Goal: Navigation & Orientation: Find specific page/section

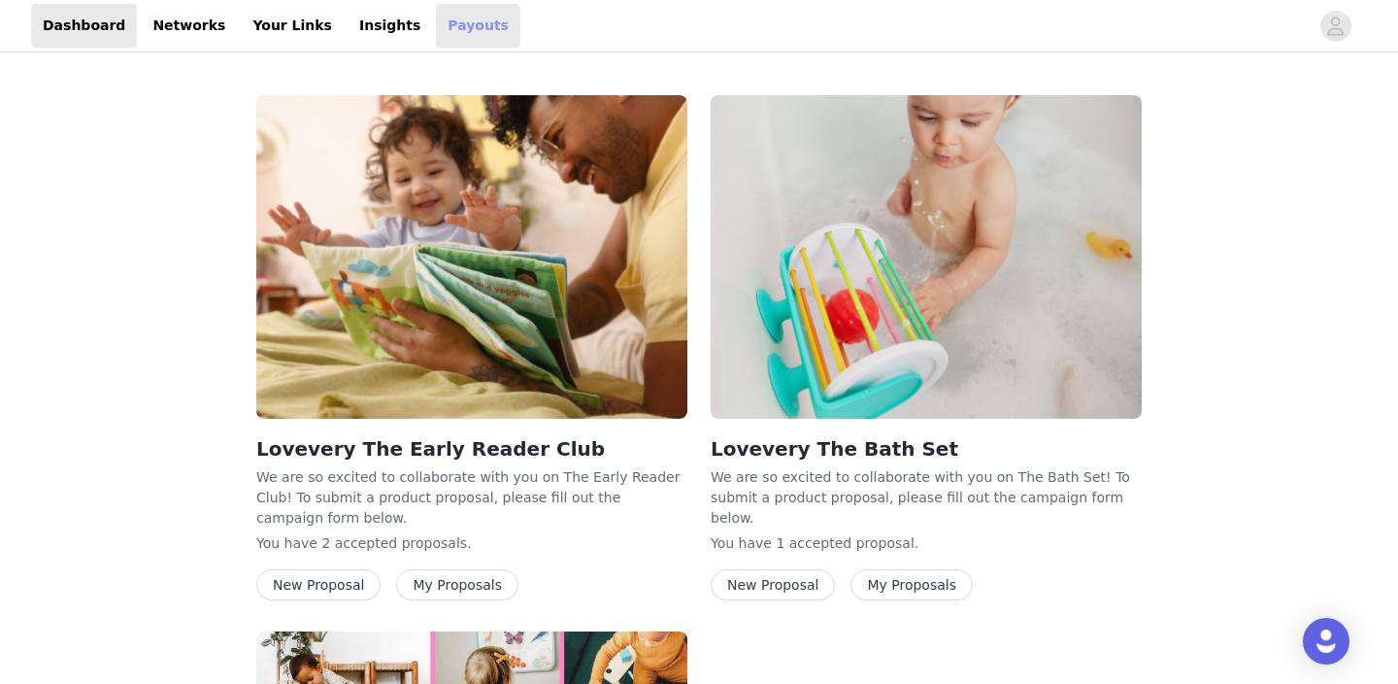
click at [440, 18] on link "Payouts" at bounding box center [478, 26] width 84 height 44
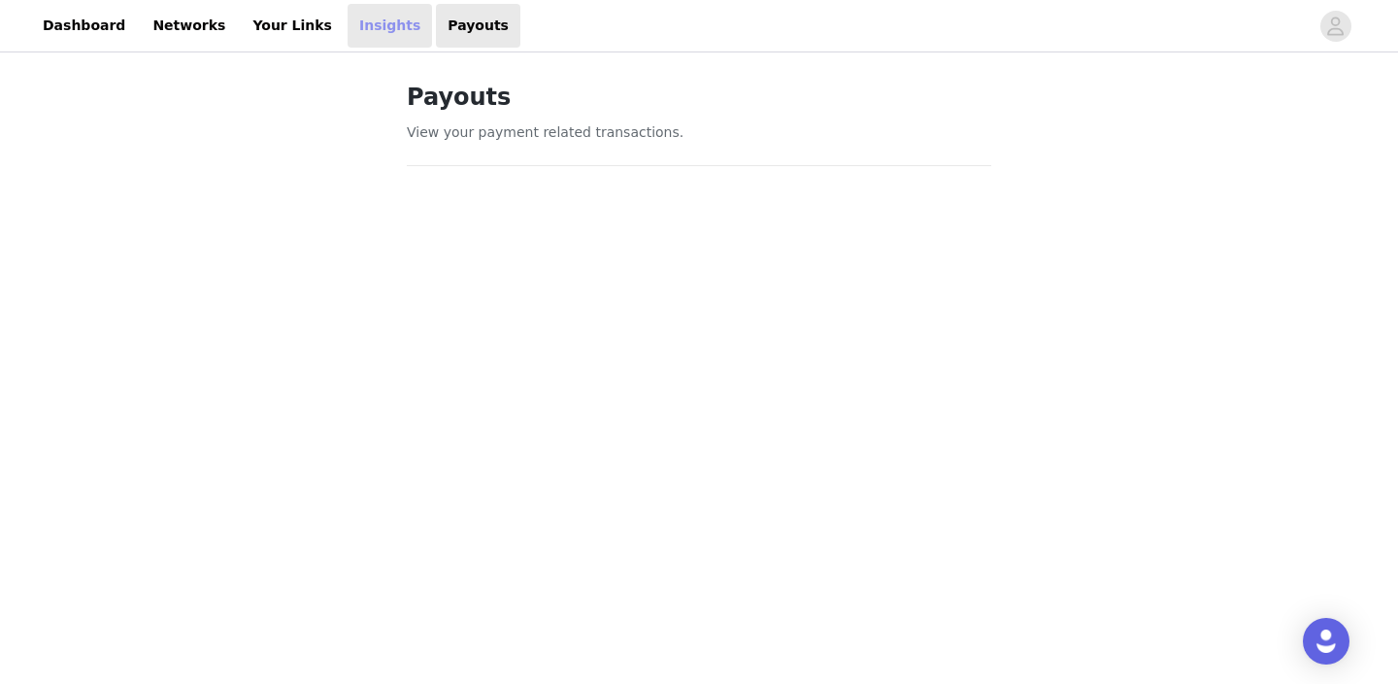
click at [351, 29] on link "Insights" at bounding box center [390, 26] width 84 height 44
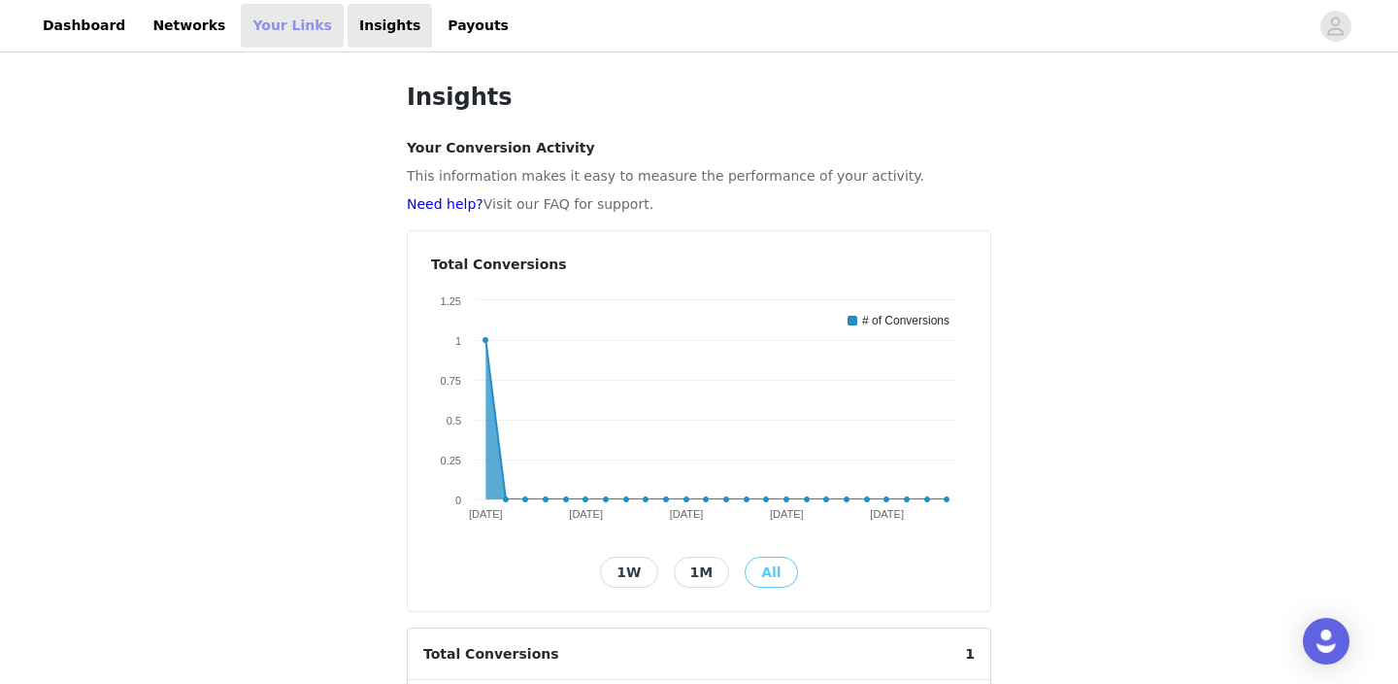
click at [250, 17] on link "Your Links" at bounding box center [292, 26] width 103 height 44
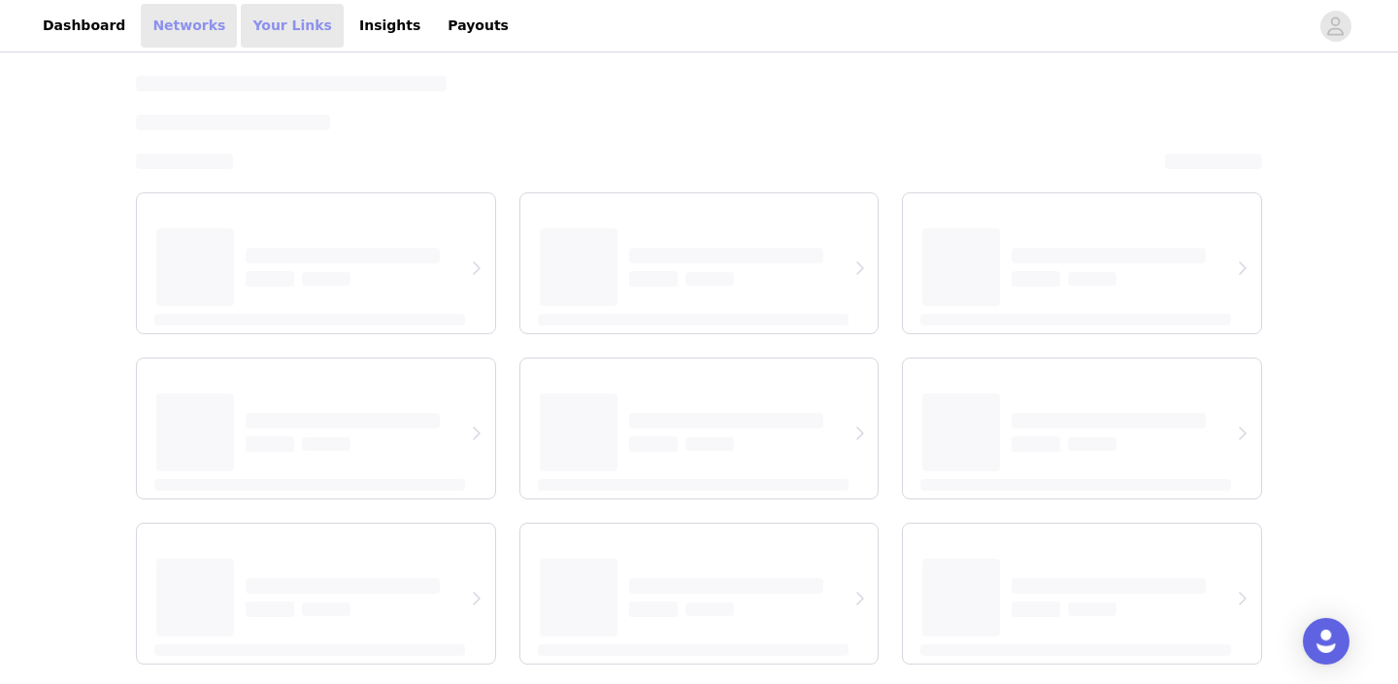
select select "12"
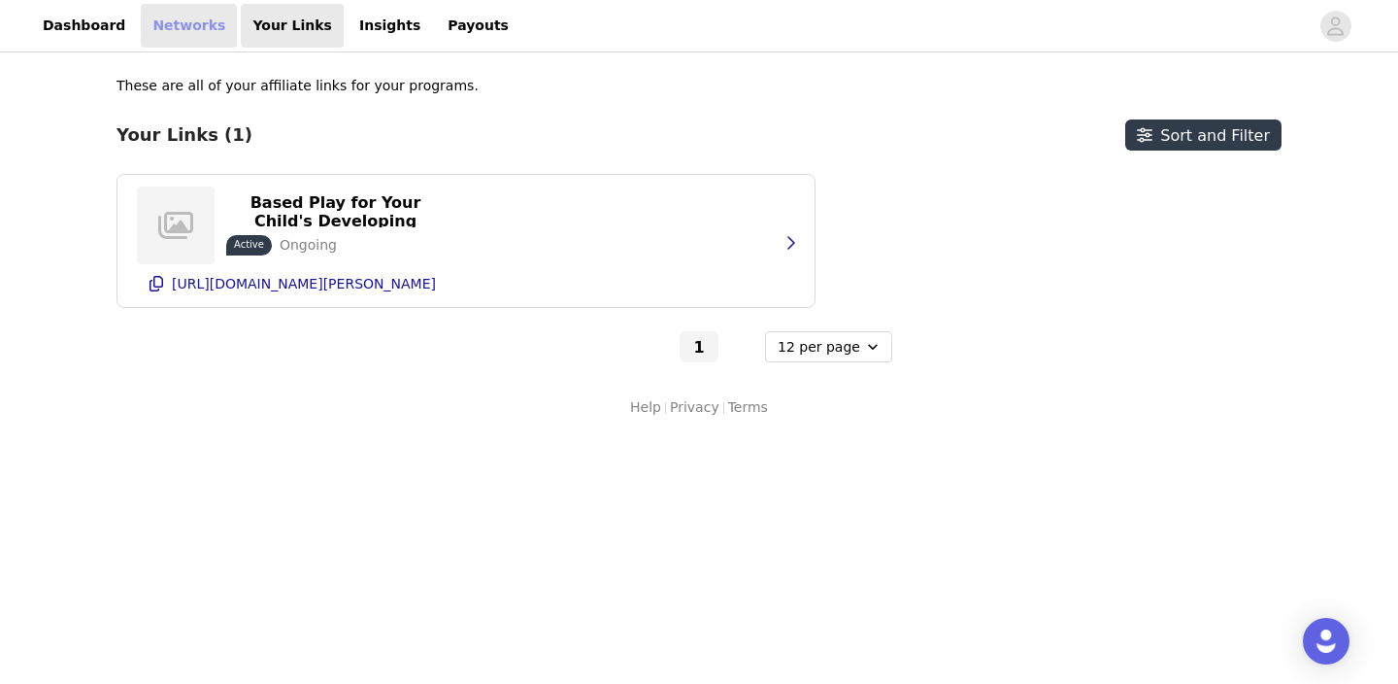
click at [152, 33] on link "Networks" at bounding box center [189, 26] width 96 height 44
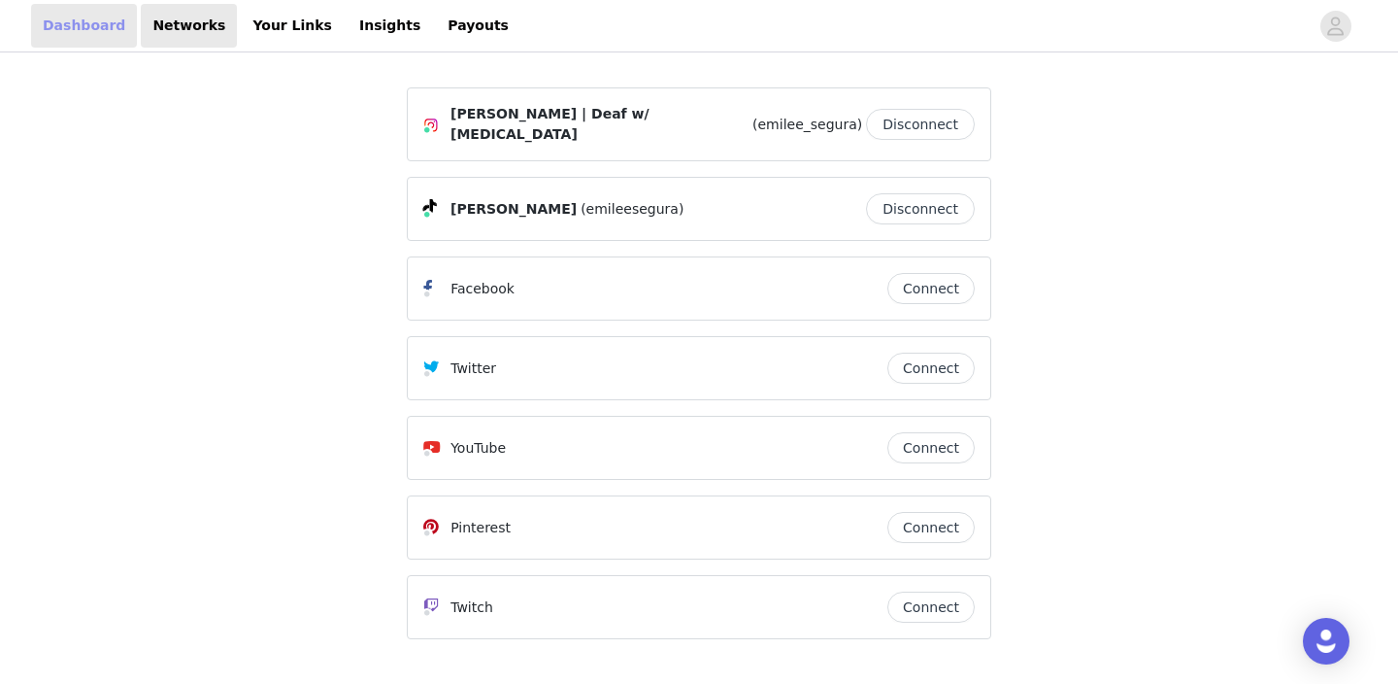
click at [78, 39] on link "Dashboard" at bounding box center [84, 26] width 106 height 44
